Goal: Transaction & Acquisition: Book appointment/travel/reservation

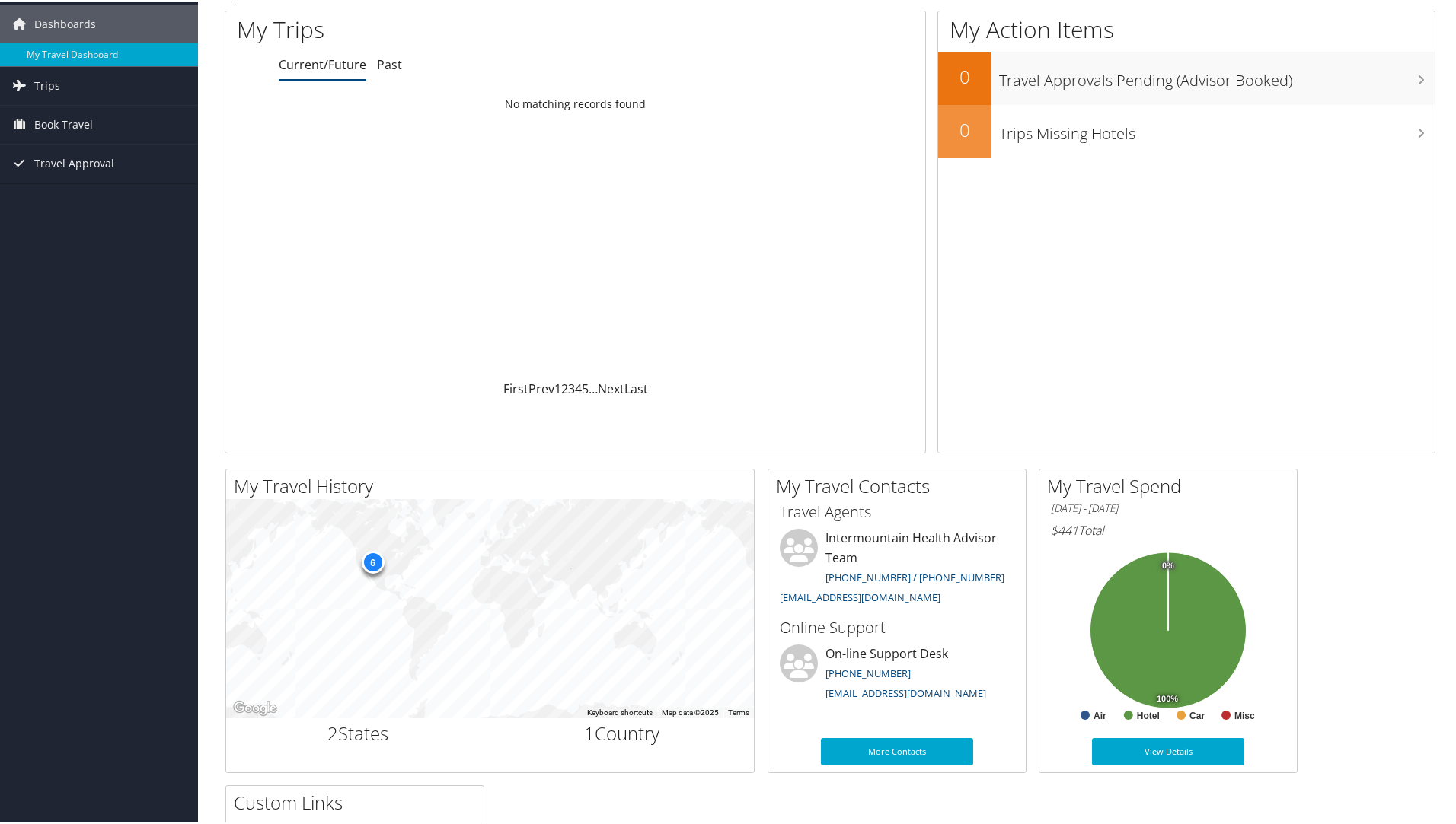
scroll to position [152, 0]
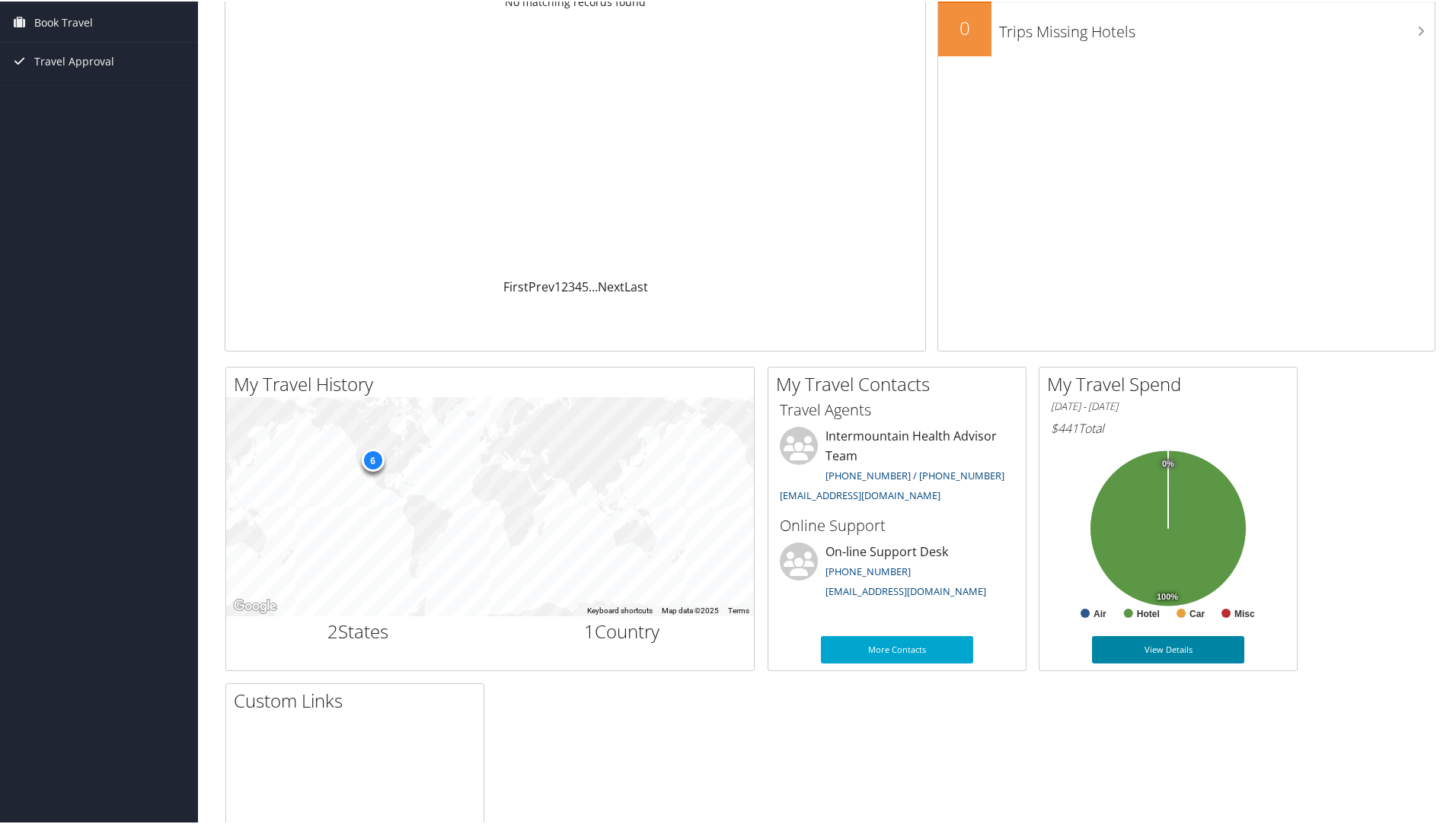
click at [1174, 641] on link "View Details" at bounding box center [1168, 648] width 152 height 28
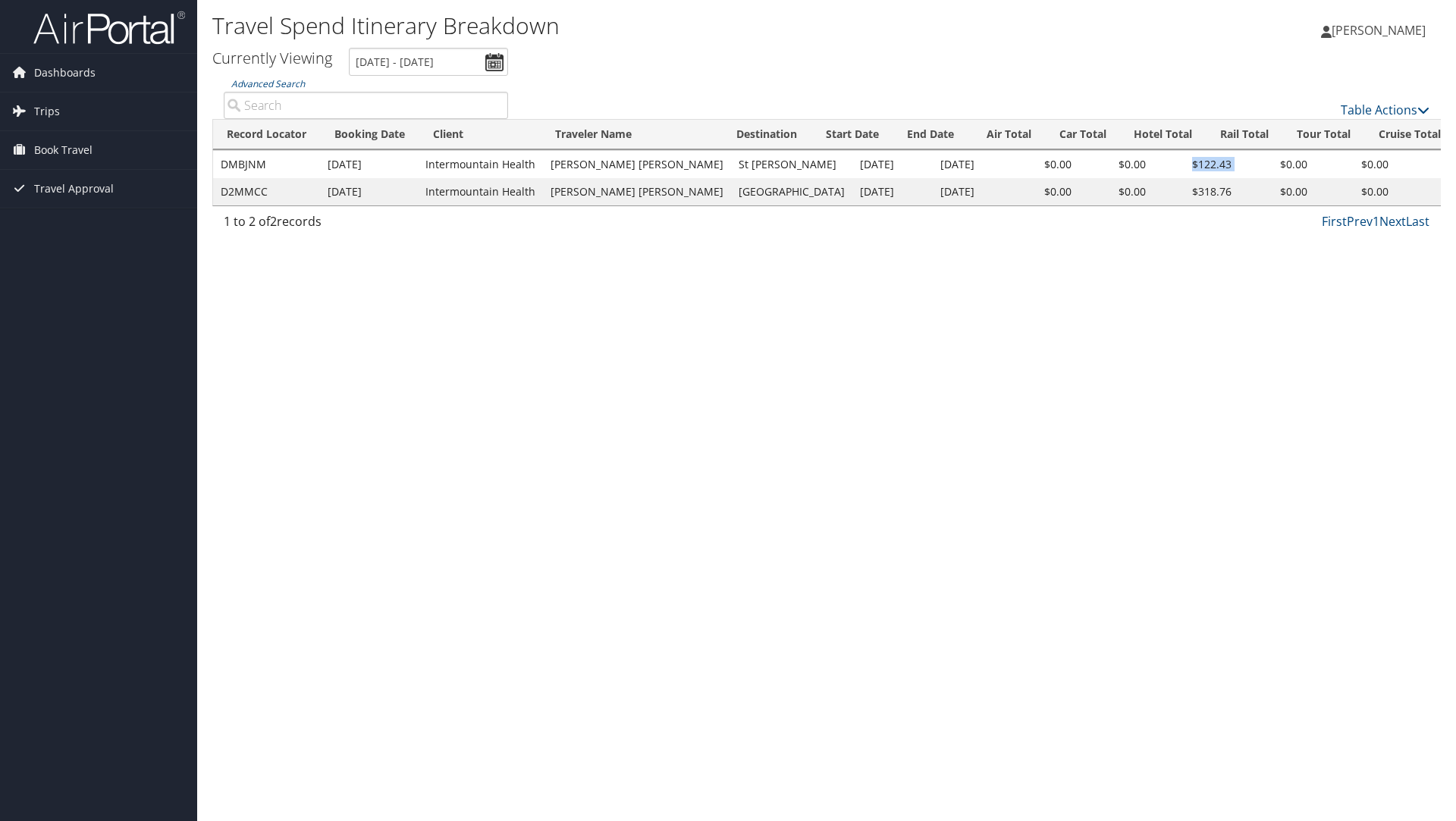
drag, startPoint x: 1151, startPoint y: 158, endPoint x: 1214, endPoint y: 166, distance: 63.5
click at [1220, 169] on tr "DMBJNM Oct 3, 2025 Intermountain Health TYSON KAMAILE MICHAEL AYOSO St George O…" at bounding box center [965, 164] width 1504 height 28
click at [73, 140] on span "Book Travel" at bounding box center [63, 149] width 58 height 38
click at [75, 225] on link "Book/Manage Online Trips" at bounding box center [98, 225] width 197 height 23
click at [120, 221] on link "Book/Manage Online Trips" at bounding box center [98, 225] width 197 height 23
